Goal: Task Accomplishment & Management: Complete application form

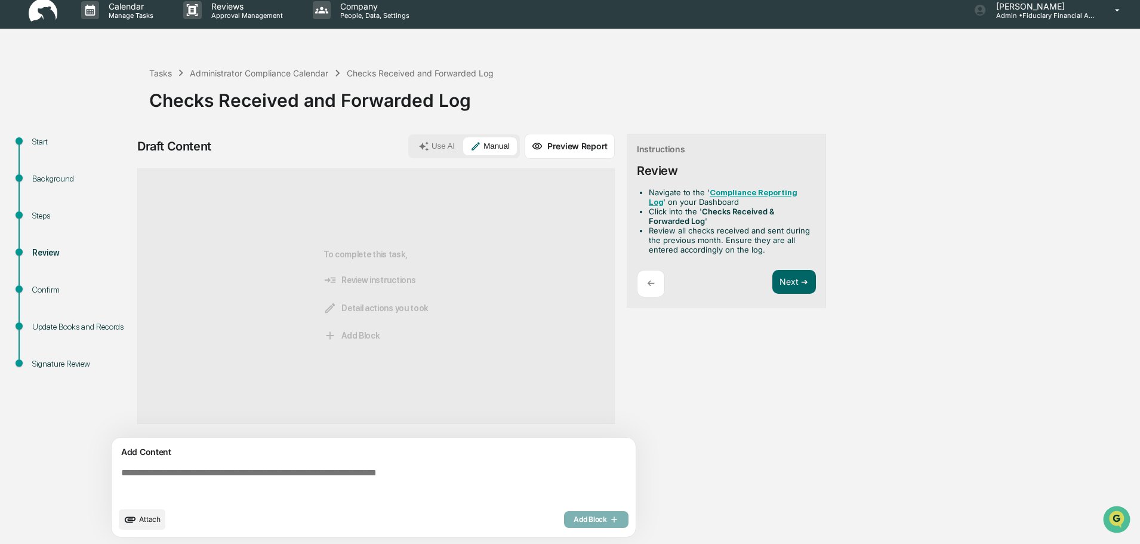
click at [41, 21] on img at bounding box center [43, 10] width 29 height 23
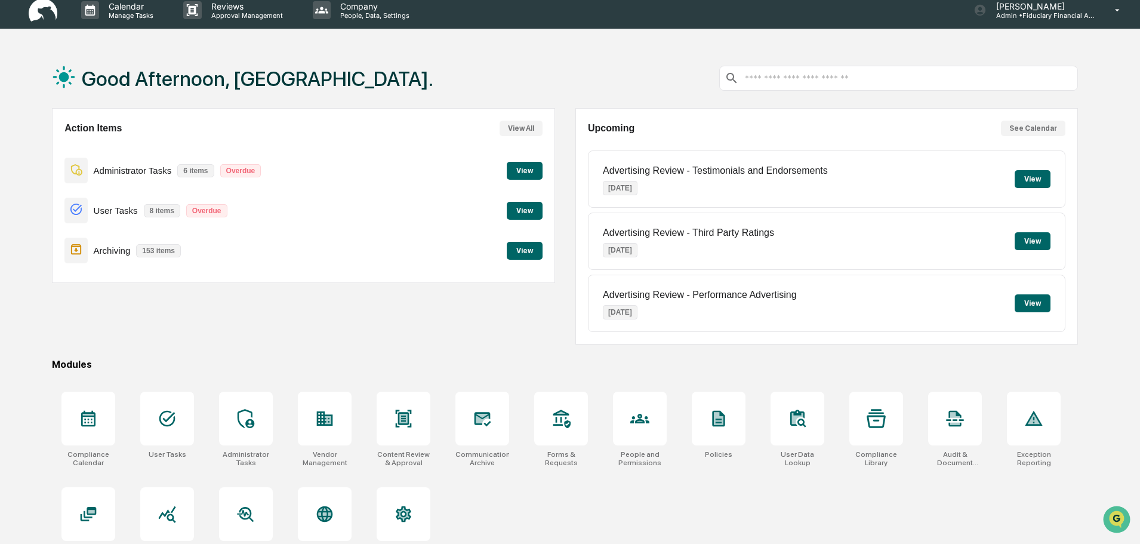
click at [516, 175] on button "View" at bounding box center [525, 171] width 36 height 18
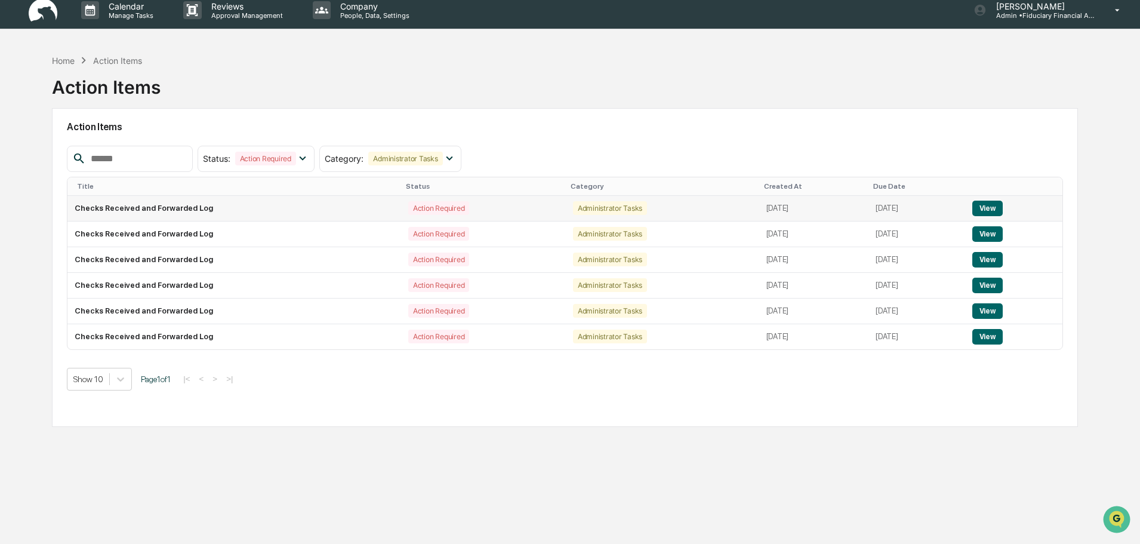
click at [996, 204] on button "View" at bounding box center [987, 208] width 30 height 16
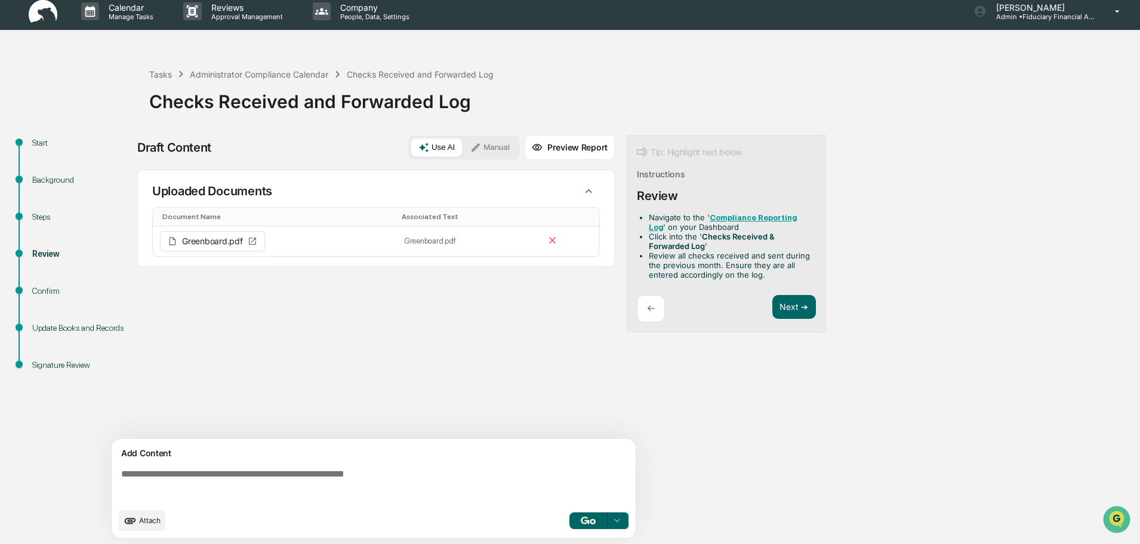
scroll to position [9, 0]
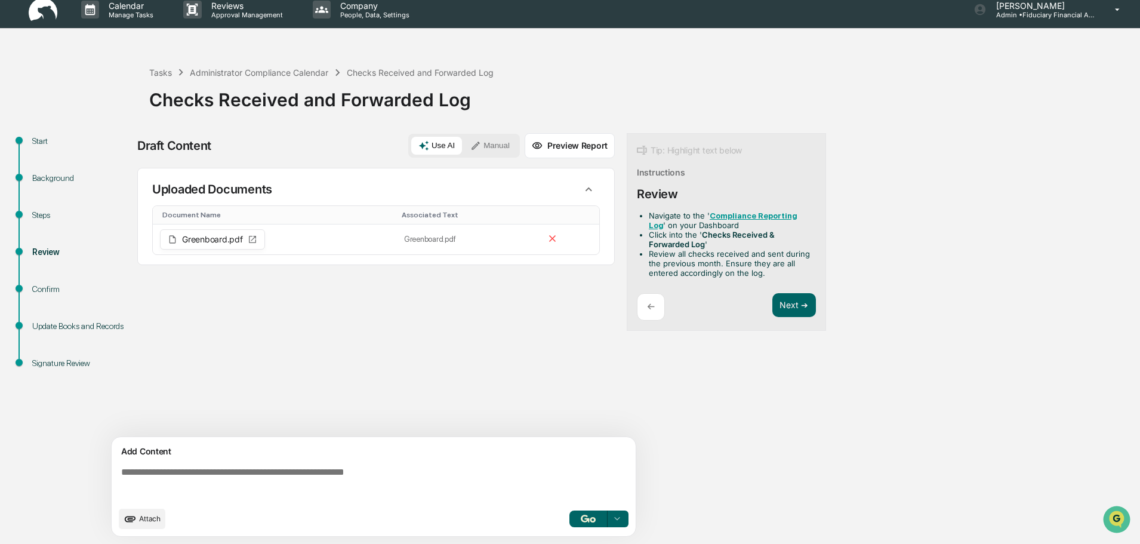
click at [489, 148] on button "Manual" at bounding box center [490, 146] width 54 height 18
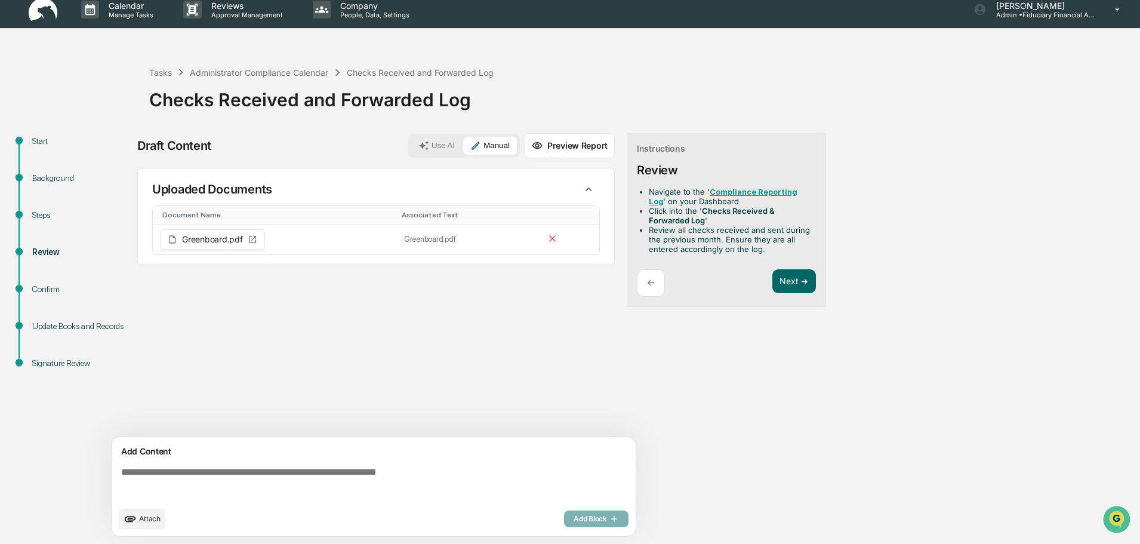
click at [366, 462] on textarea at bounding box center [375, 483] width 519 height 43
type textarea "*"
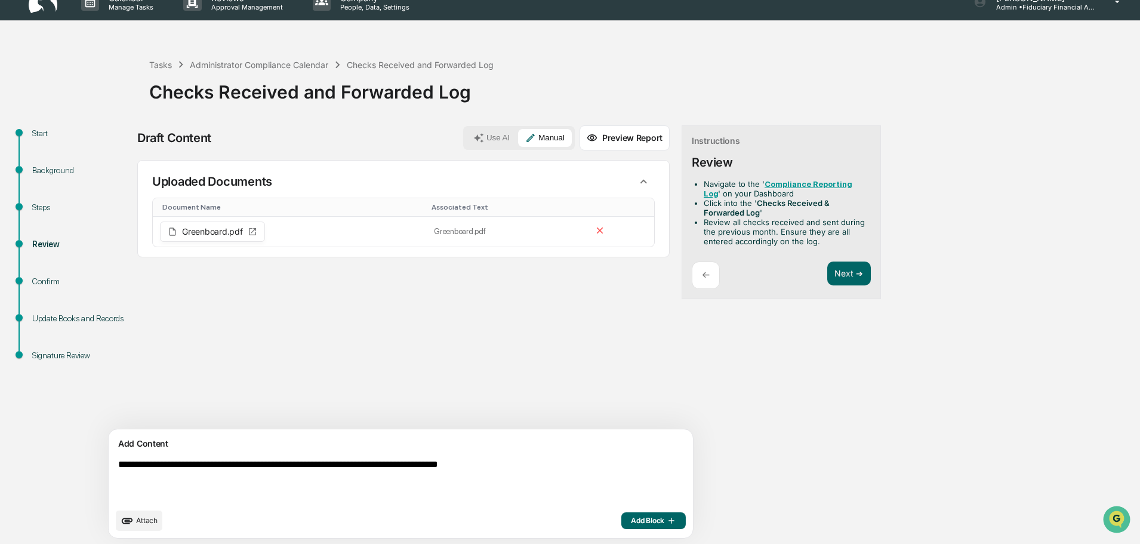
scroll to position [18, 0]
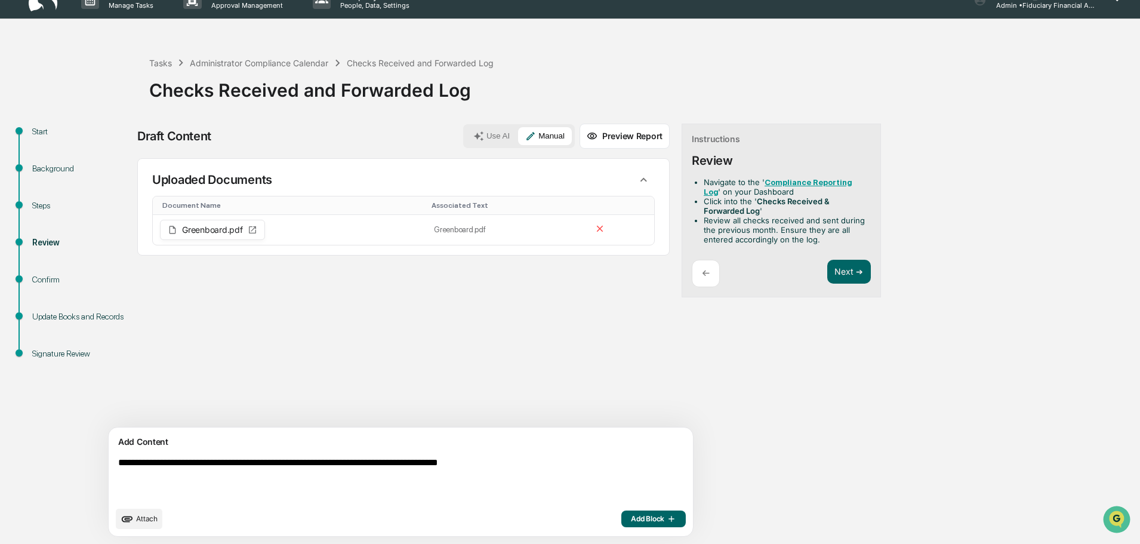
click at [372, 462] on textarea "**********" at bounding box center [372, 478] width 519 height 53
click at [579, 461] on textarea "**********" at bounding box center [372, 478] width 519 height 53
type textarea "**********"
click at [158, 520] on span "Attach" at bounding box center [146, 518] width 21 height 9
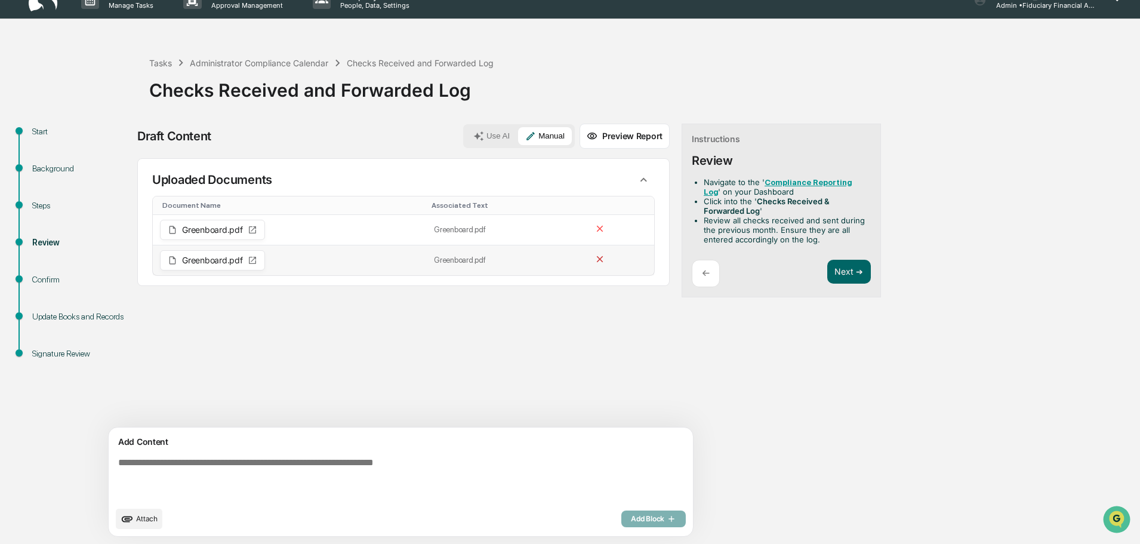
click at [597, 258] on icon at bounding box center [600, 259] width 7 height 7
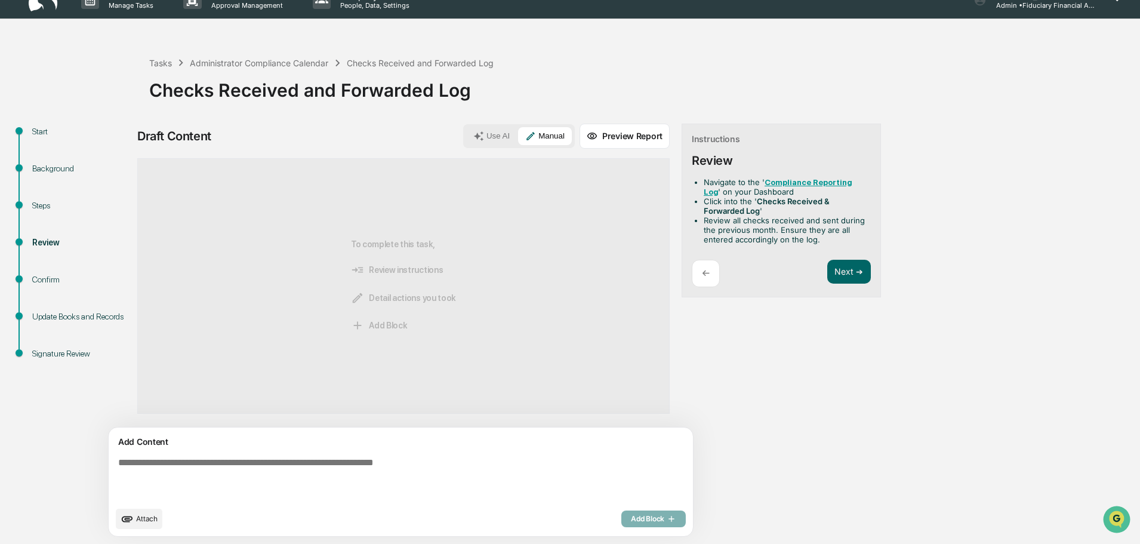
click at [118, 516] on div "Add Content Attach Add Block" at bounding box center [401, 481] width 584 height 109
click at [158, 514] on button "Attach" at bounding box center [139, 518] width 47 height 20
click at [156, 518] on span "Attach" at bounding box center [146, 518] width 21 height 9
click at [129, 516] on icon "upload document" at bounding box center [127, 519] width 11 height 6
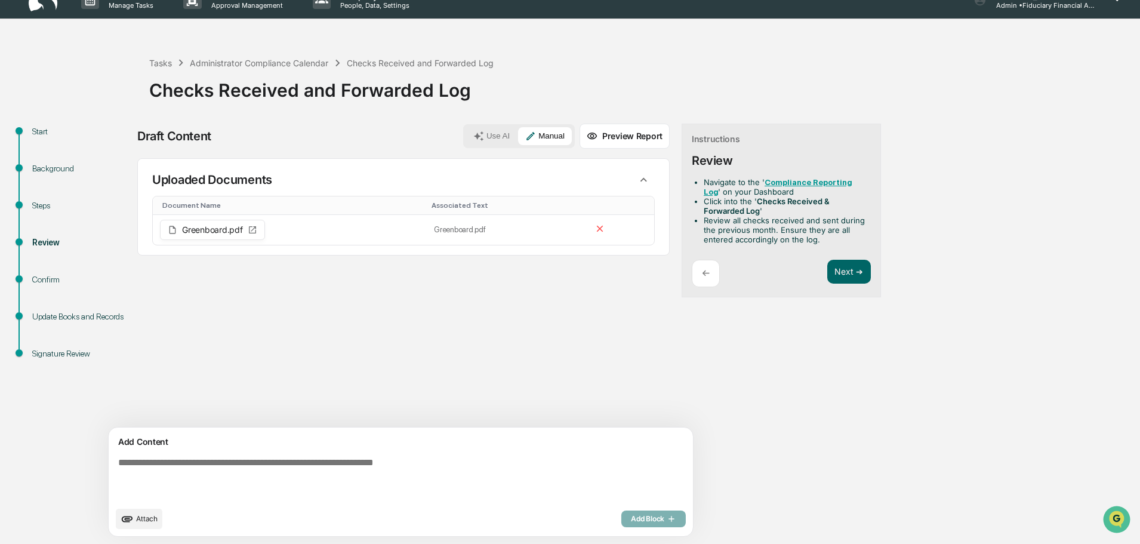
click at [272, 472] on textarea at bounding box center [372, 478] width 519 height 53
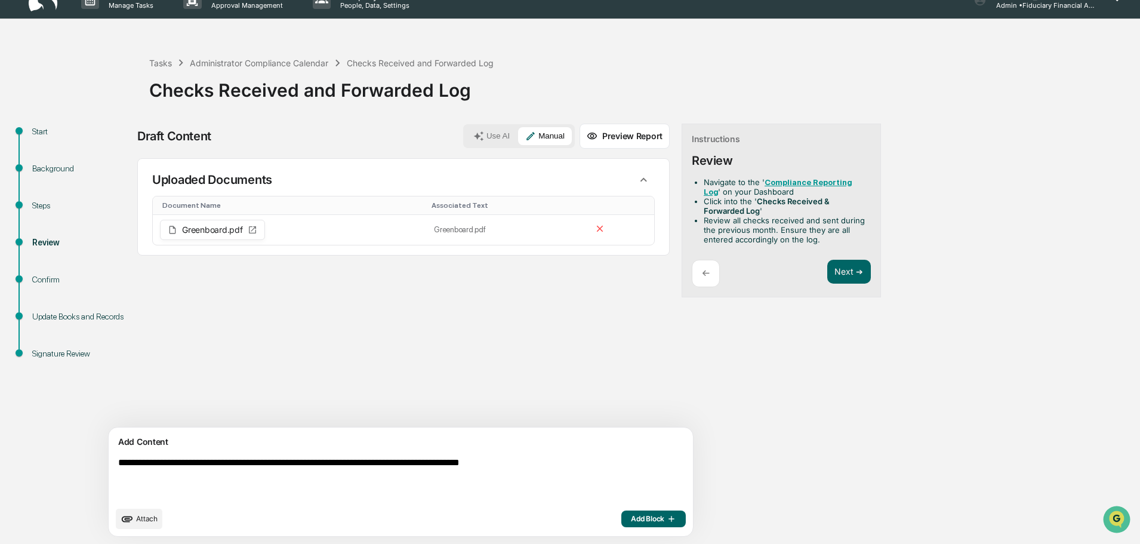
type textarea "**********"
click at [47, 277] on div "Confirm" at bounding box center [81, 279] width 98 height 13
click at [579, 131] on button "Preview Report" at bounding box center [624, 136] width 90 height 25
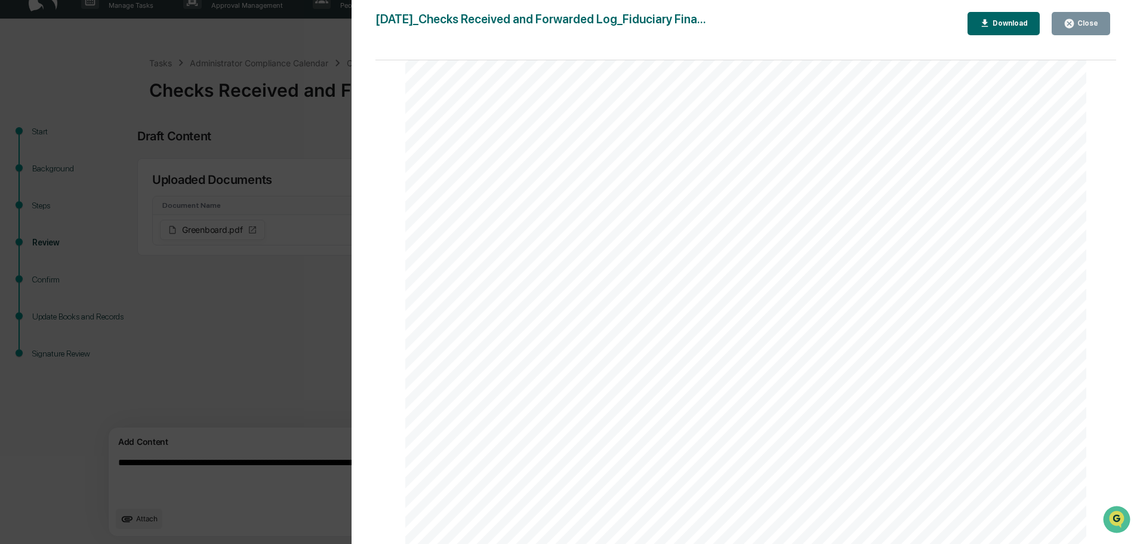
scroll to position [1193, 0]
click at [1089, 24] on div "Close" at bounding box center [1086, 23] width 23 height 8
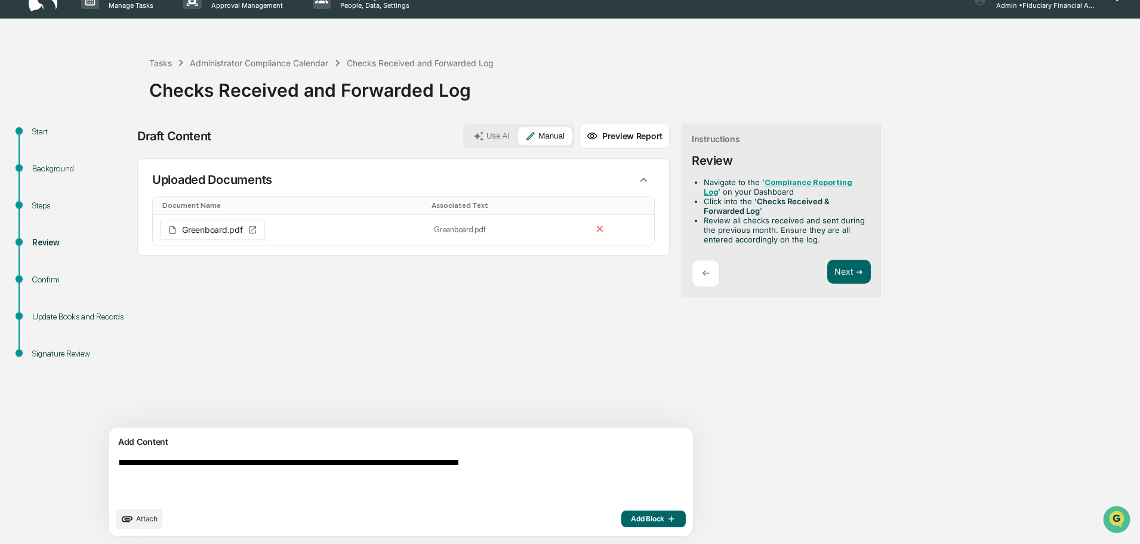
click at [72, 285] on div "Confirm" at bounding box center [81, 279] width 98 height 13
drag, startPoint x: 44, startPoint y: 276, endPoint x: 53, endPoint y: 279, distance: 9.3
click at [44, 276] on div "Confirm" at bounding box center [81, 279] width 98 height 13
click at [796, 256] on div "Instructions Review Navigate to the ' Compliance Reporting Log ' on your Dashbo…" at bounding box center [780, 211] width 199 height 174
click at [33, 282] on div "Confirm" at bounding box center [81, 279] width 98 height 13
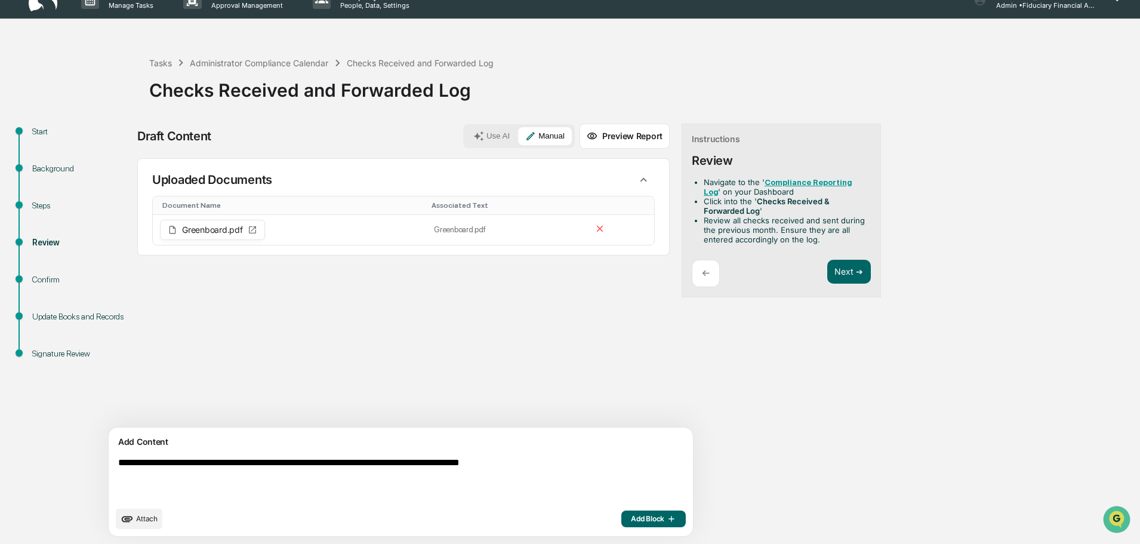
click at [33, 282] on div "Confirm" at bounding box center [81, 279] width 98 height 13
click at [53, 310] on div "Update Books and Records" at bounding box center [81, 316] width 98 height 13
click at [53, 352] on div "Signature Review" at bounding box center [81, 353] width 98 height 13
click at [631, 516] on span "Add Block" at bounding box center [653, 519] width 45 height 10
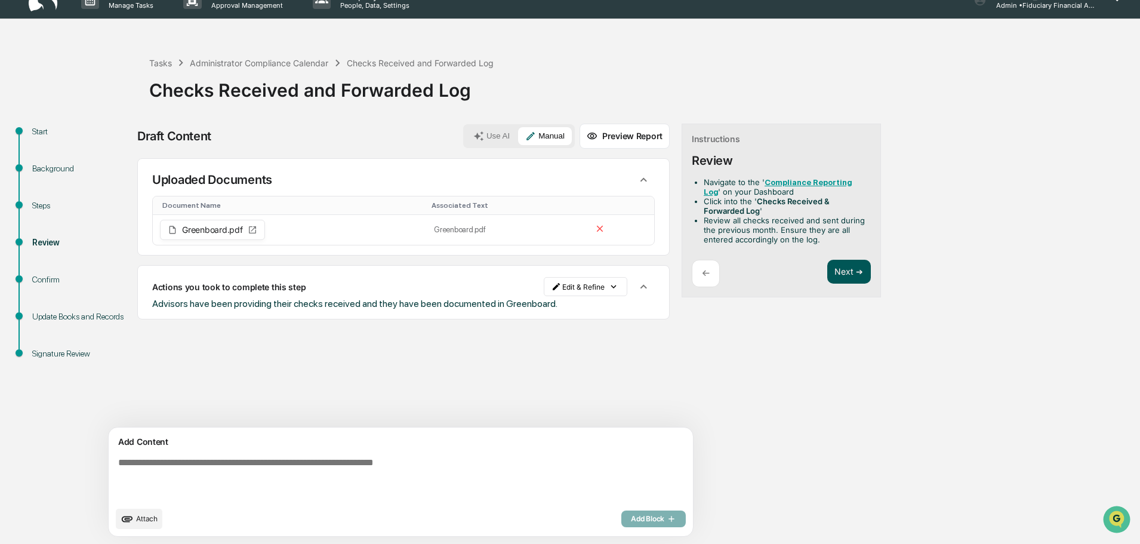
click at [827, 266] on button "Next ➔" at bounding box center [849, 272] width 44 height 24
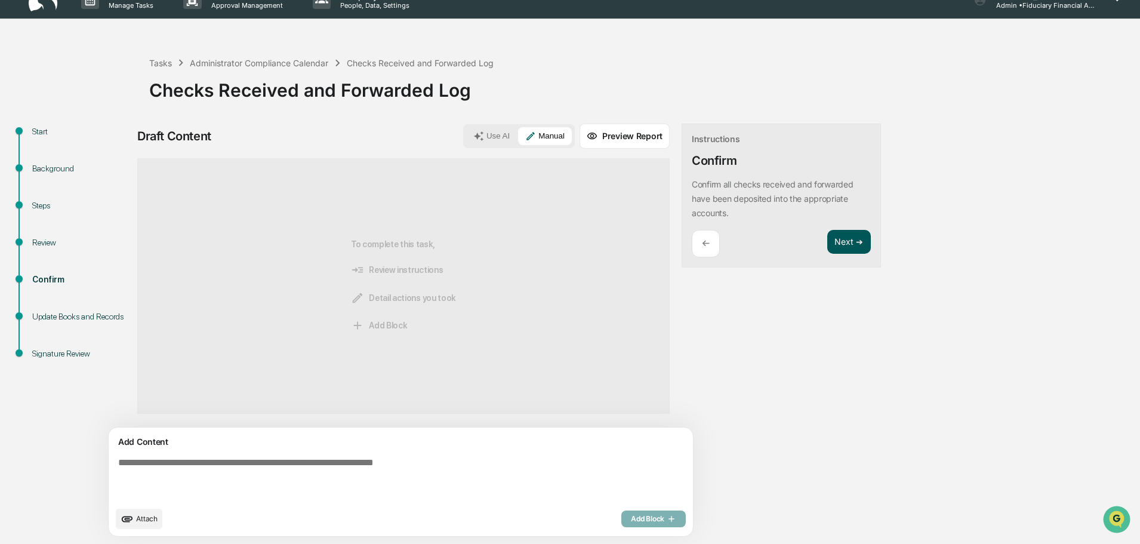
click at [827, 244] on button "Next ➔" at bounding box center [849, 242] width 44 height 24
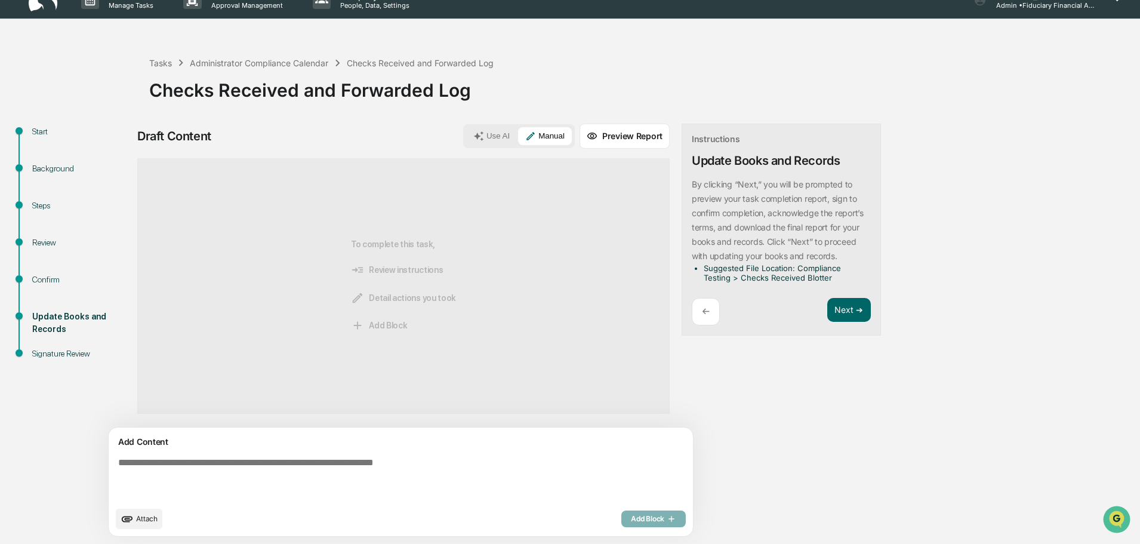
click at [795, 280] on li "Suggested File Location: Compliance Testing > Checks Received Blotter" at bounding box center [785, 272] width 162 height 19
click at [827, 304] on button "Next ➔" at bounding box center [849, 310] width 44 height 24
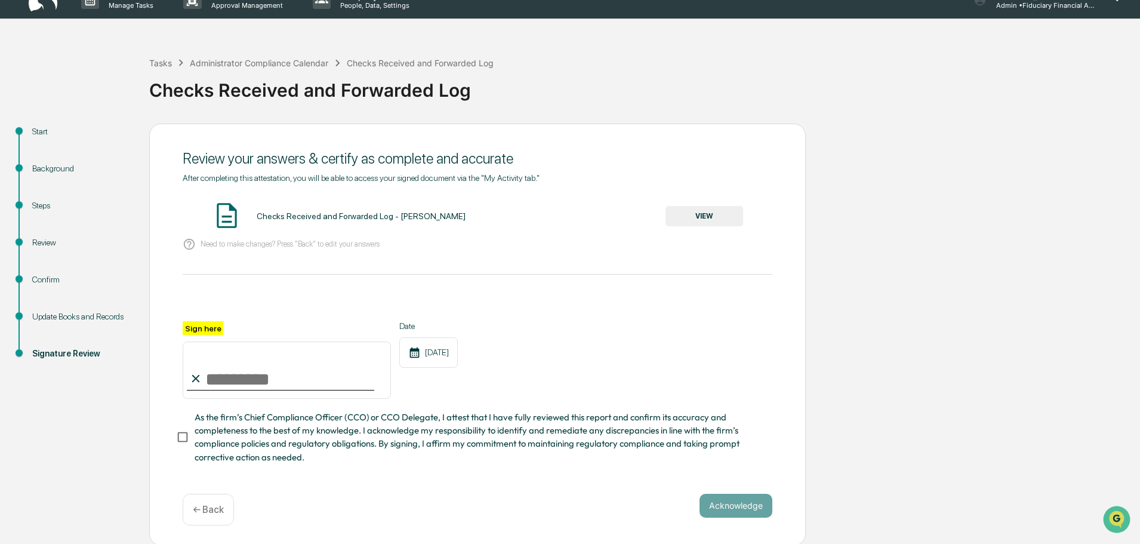
click at [693, 216] on button "VIEW" at bounding box center [704, 216] width 78 height 20
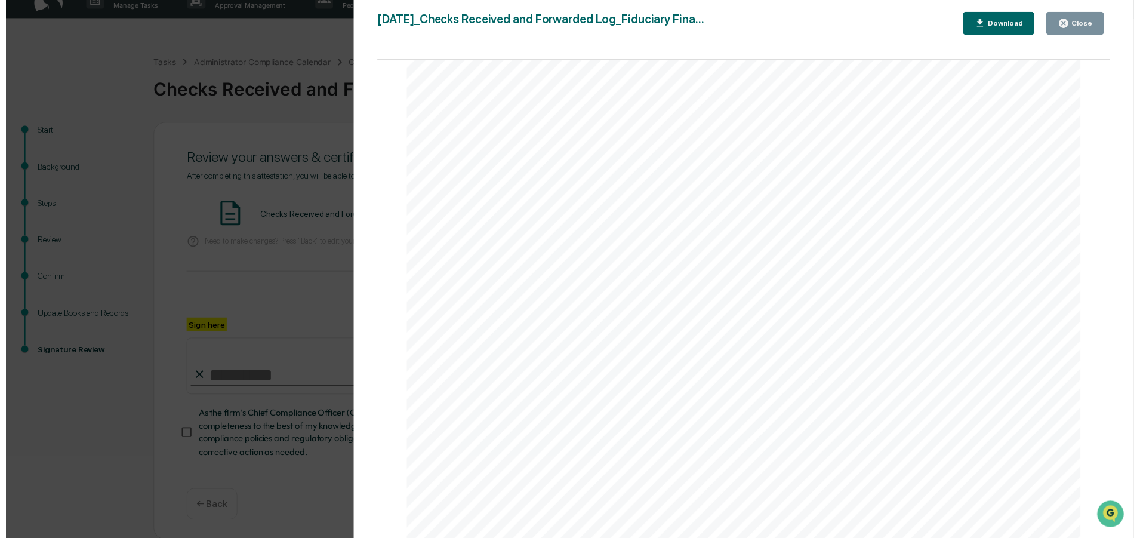
scroll to position [1510, 0]
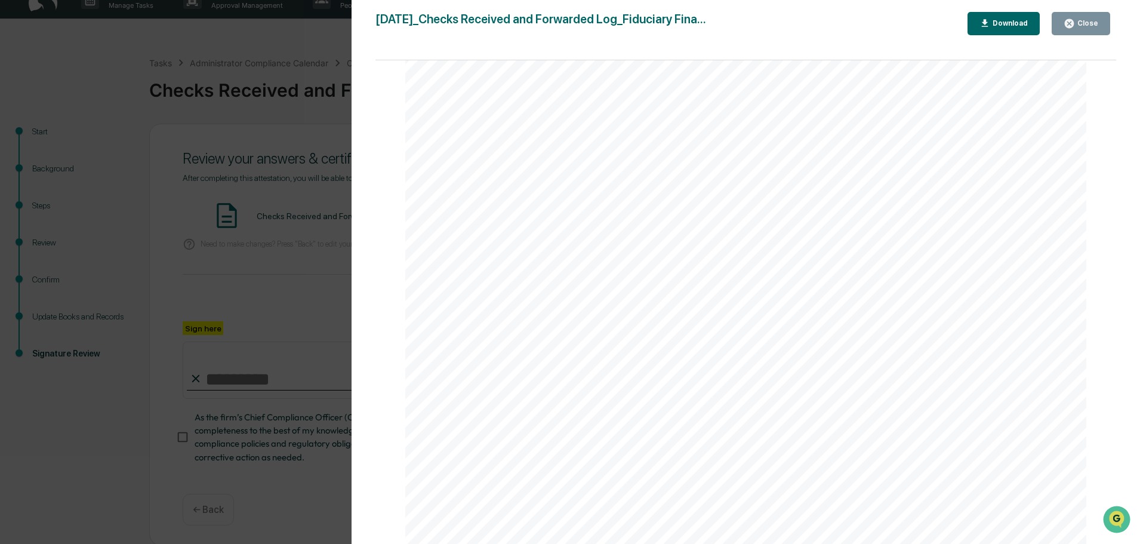
drag, startPoint x: 1066, startPoint y: 21, endPoint x: 964, endPoint y: 87, distance: 121.5
click at [1067, 20] on icon "button" at bounding box center [1068, 23] width 11 height 11
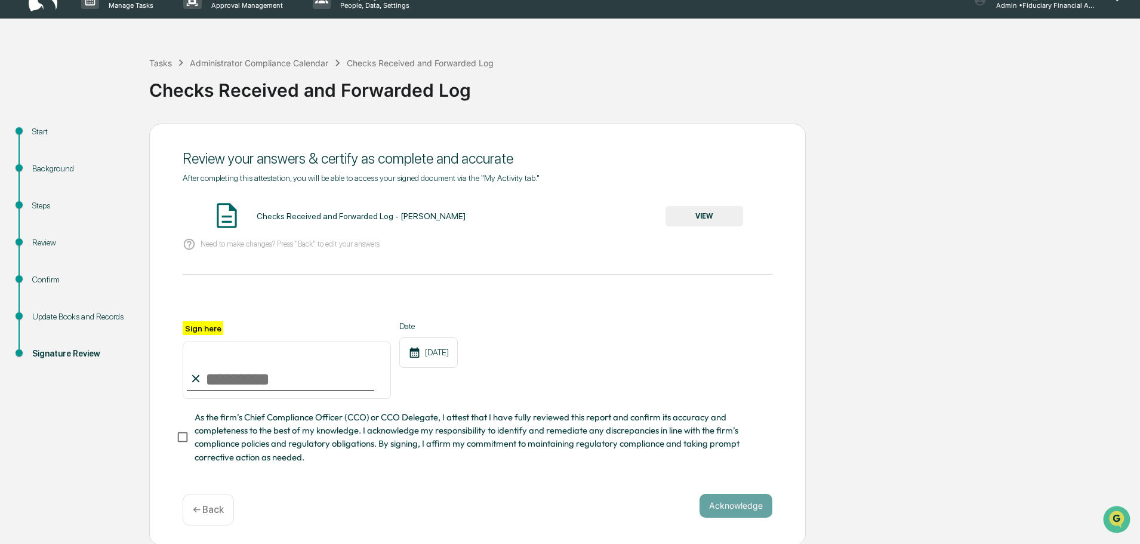
click at [243, 357] on input "Sign here" at bounding box center [287, 369] width 208 height 57
type input "**********"
click at [725, 505] on button "Acknowledge" at bounding box center [735, 505] width 73 height 24
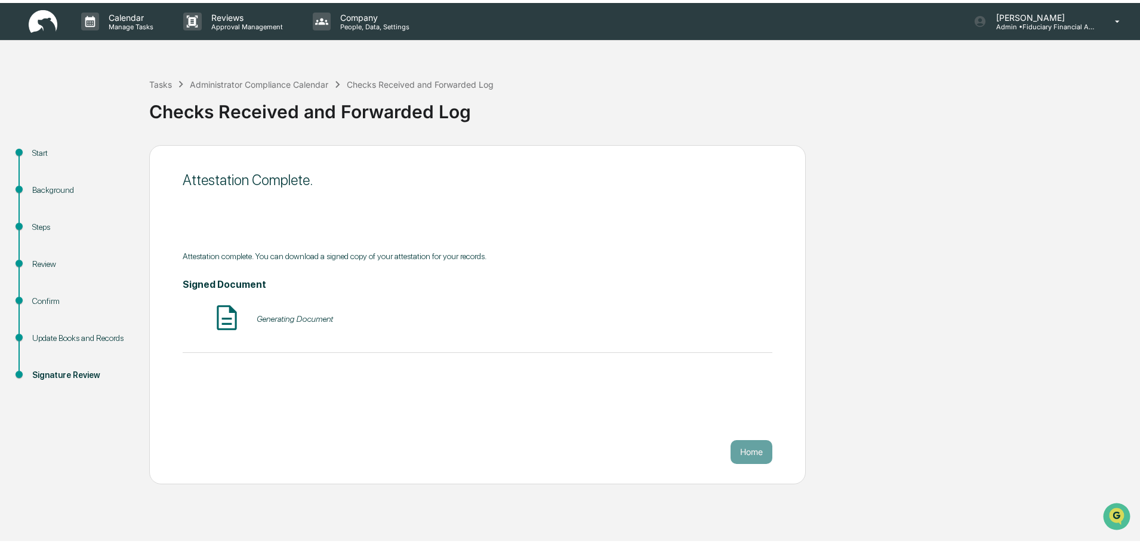
scroll to position [0, 0]
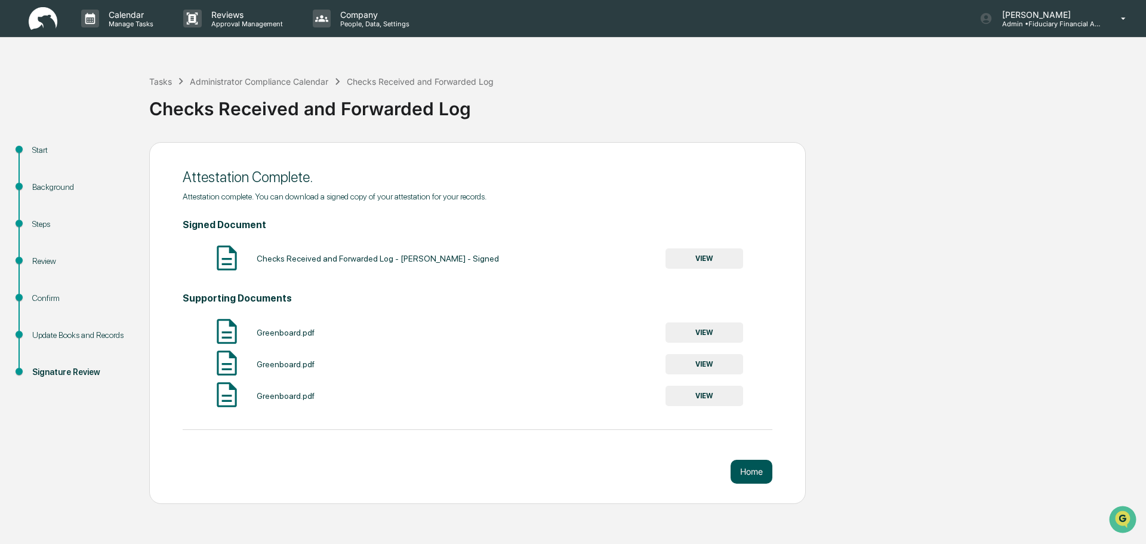
click at [752, 477] on button "Home" at bounding box center [751, 471] width 42 height 24
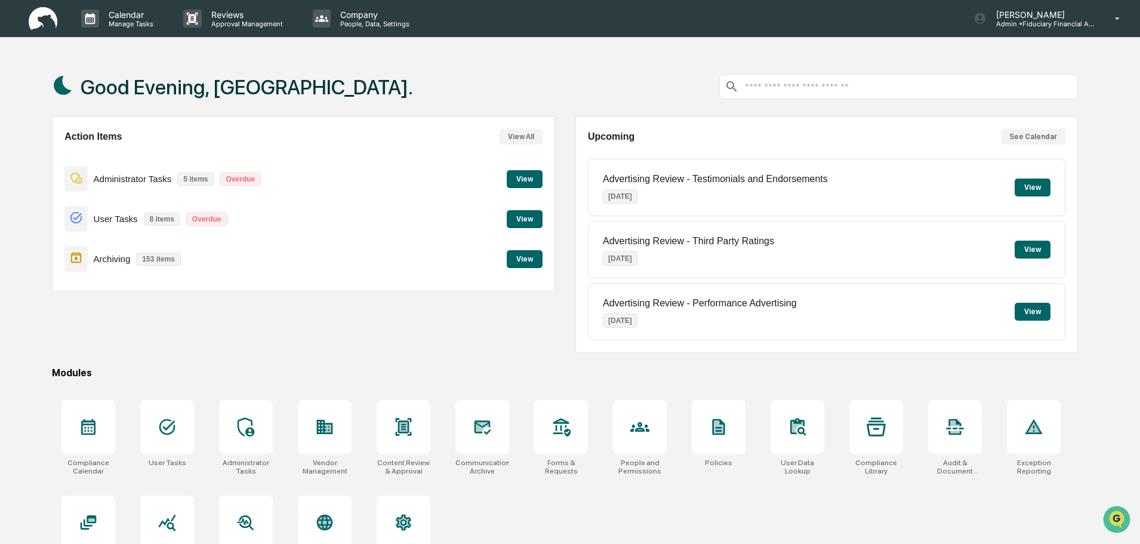
click at [522, 175] on button "View" at bounding box center [525, 179] width 36 height 18
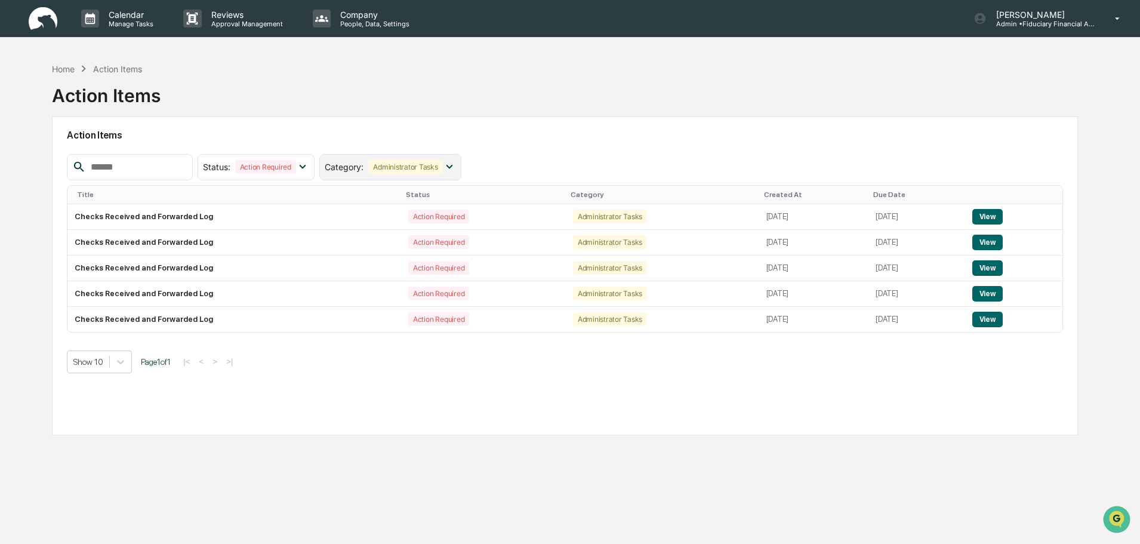
click at [442, 173] on div "Administrator Tasks" at bounding box center [405, 167] width 74 height 14
click at [547, 153] on div "Action Items Status : Action Required Select/Deselect All Action Required Resol…" at bounding box center [565, 275] width 1026 height 319
click at [181, 220] on td "Checks Received and Forwarded Log" at bounding box center [234, 217] width 334 height 26
click at [973, 215] on td "View" at bounding box center [1014, 217] width 98 height 26
click at [977, 214] on button "View" at bounding box center [987, 217] width 30 height 16
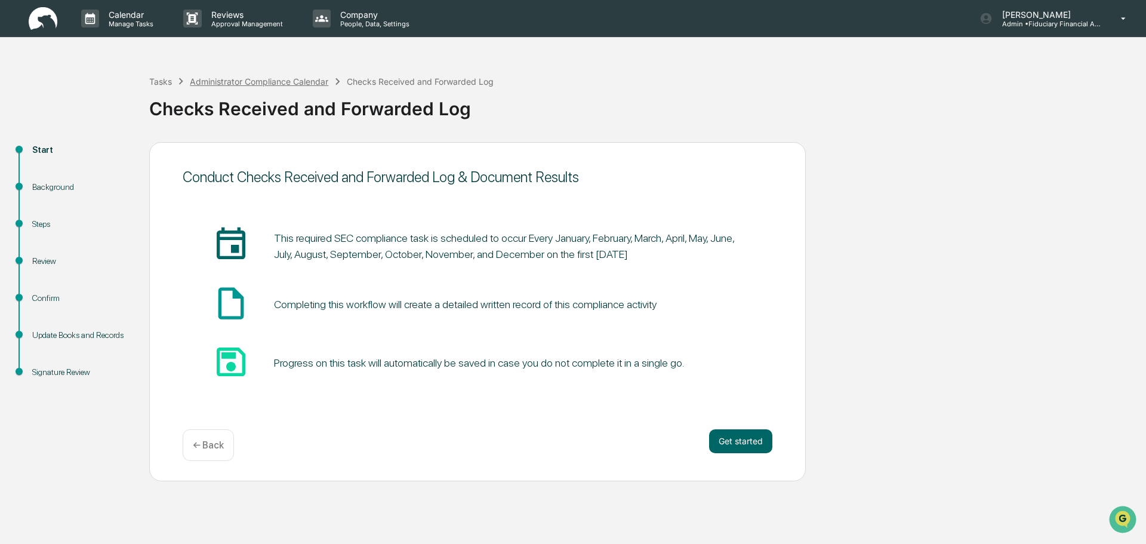
click at [229, 81] on div "Administrator Compliance Calendar" at bounding box center [259, 81] width 138 height 10
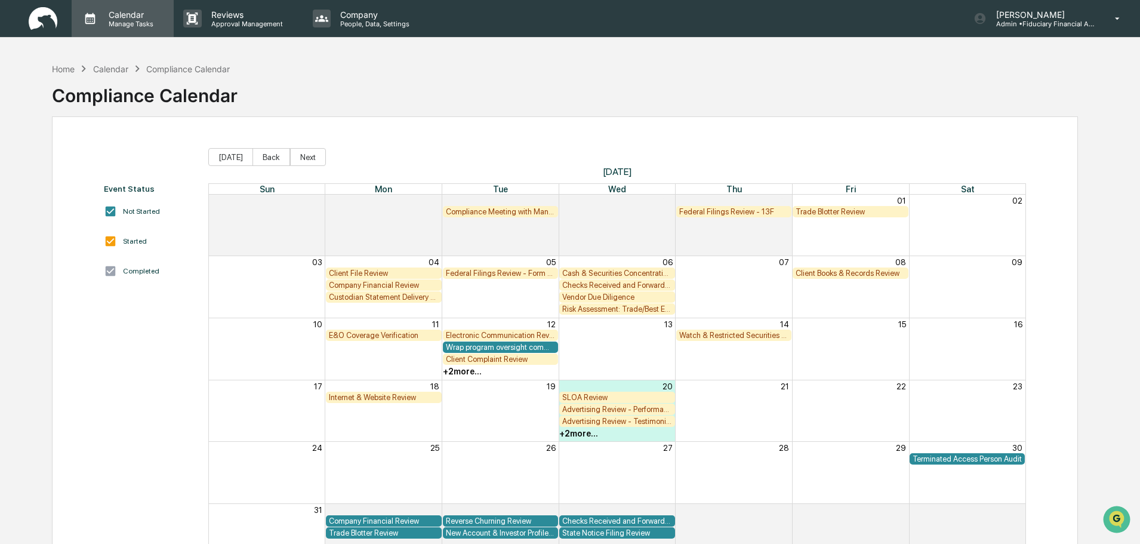
click at [162, 17] on div "Calendar Manage Tasks" at bounding box center [121, 19] width 90 height 18
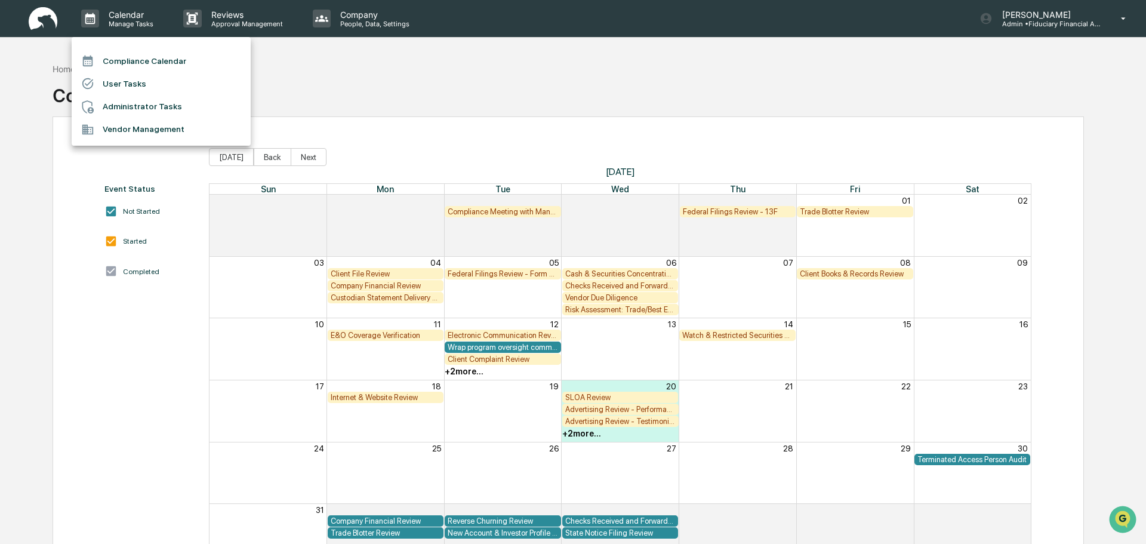
drag, startPoint x: 21, startPoint y: 29, endPoint x: 32, endPoint y: 17, distance: 15.6
click at [32, 17] on div at bounding box center [573, 272] width 1146 height 544
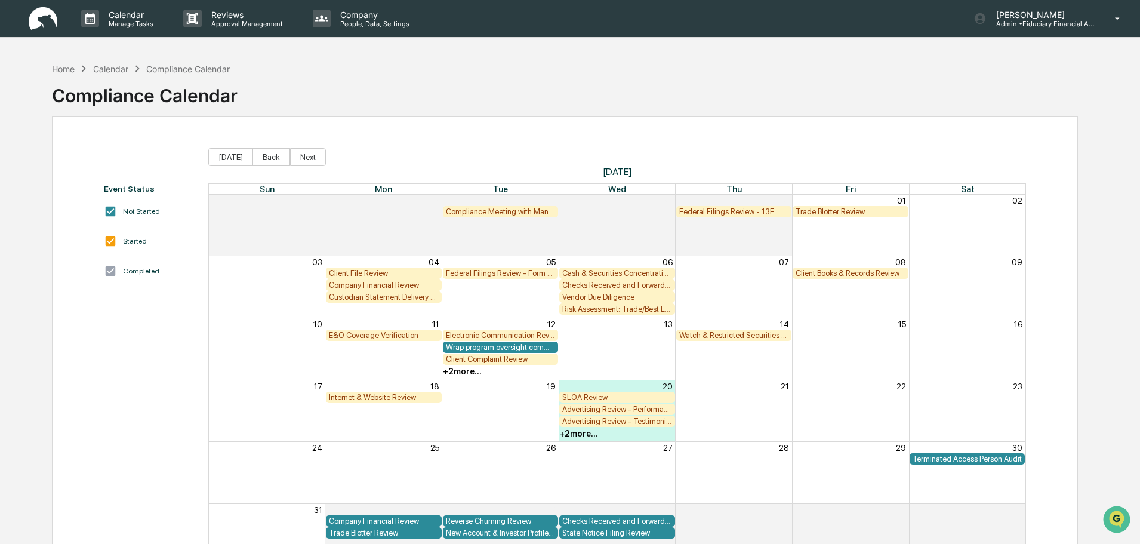
click at [36, 17] on img at bounding box center [43, 18] width 29 height 23
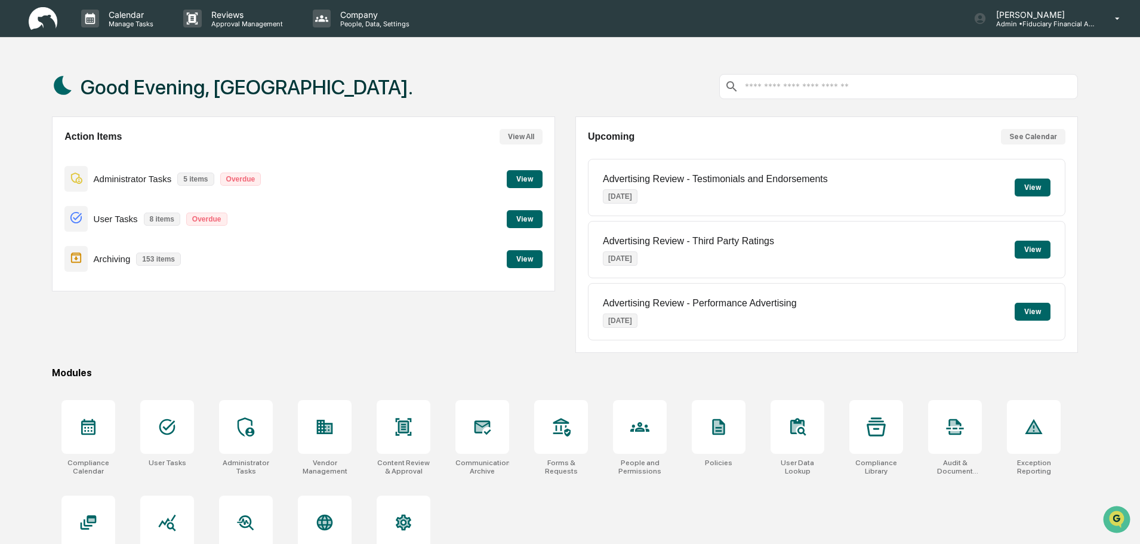
click at [537, 217] on button "View" at bounding box center [525, 219] width 36 height 18
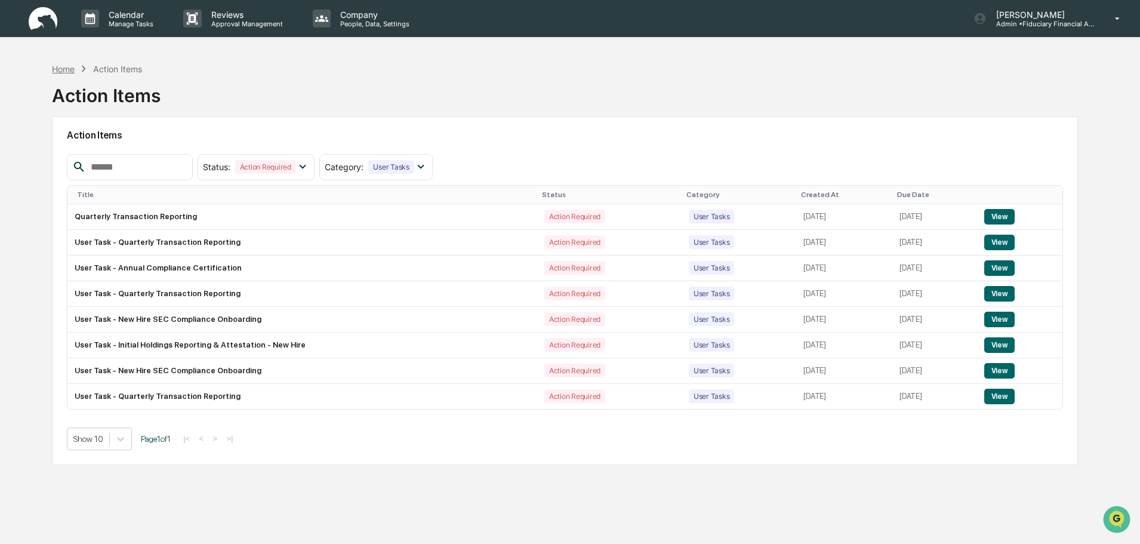
click at [65, 67] on div "Home" at bounding box center [63, 69] width 23 height 10
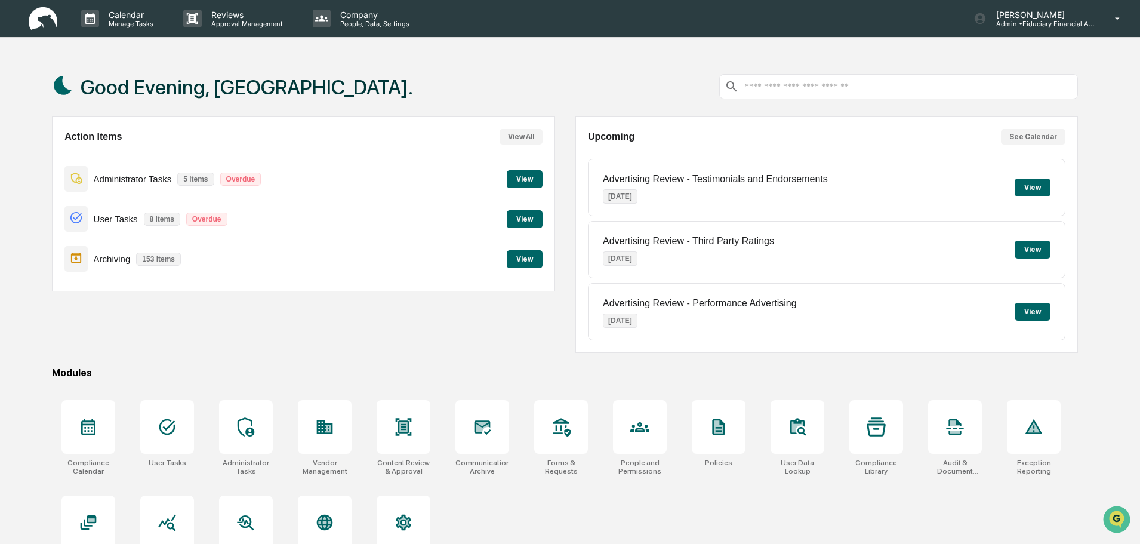
click at [1037, 132] on button "See Calendar" at bounding box center [1033, 137] width 64 height 16
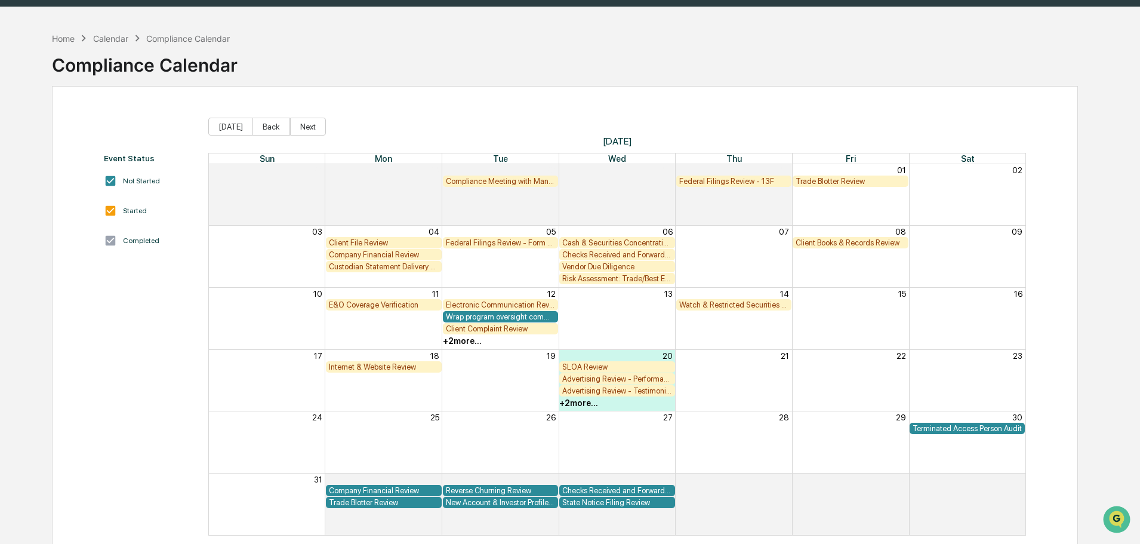
scroll to position [57, 0]
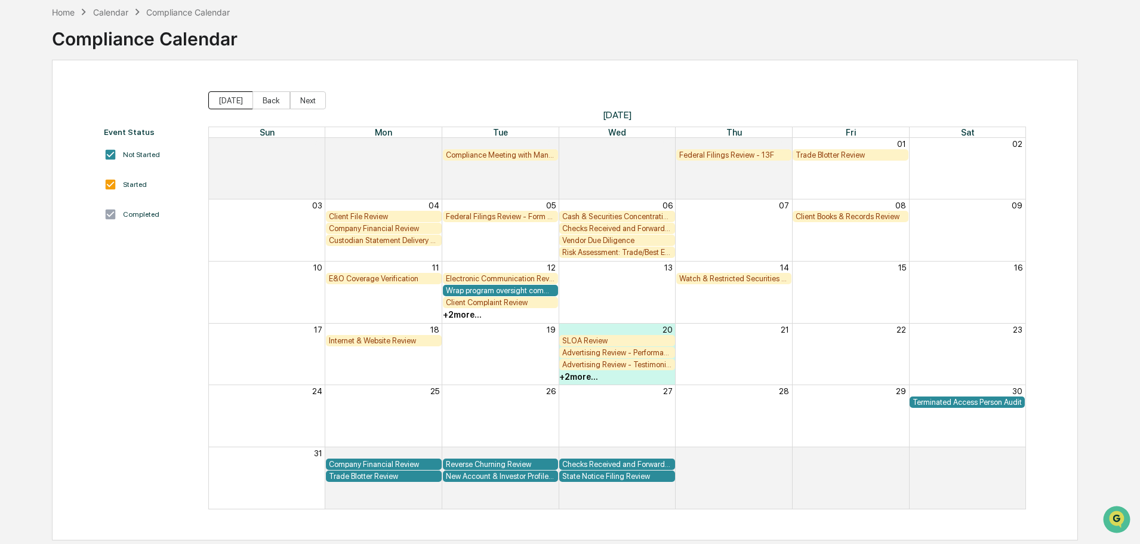
click at [245, 98] on button "[DATE]" at bounding box center [230, 100] width 45 height 18
